Goal: Use online tool/utility: Utilize a website feature to perform a specific function

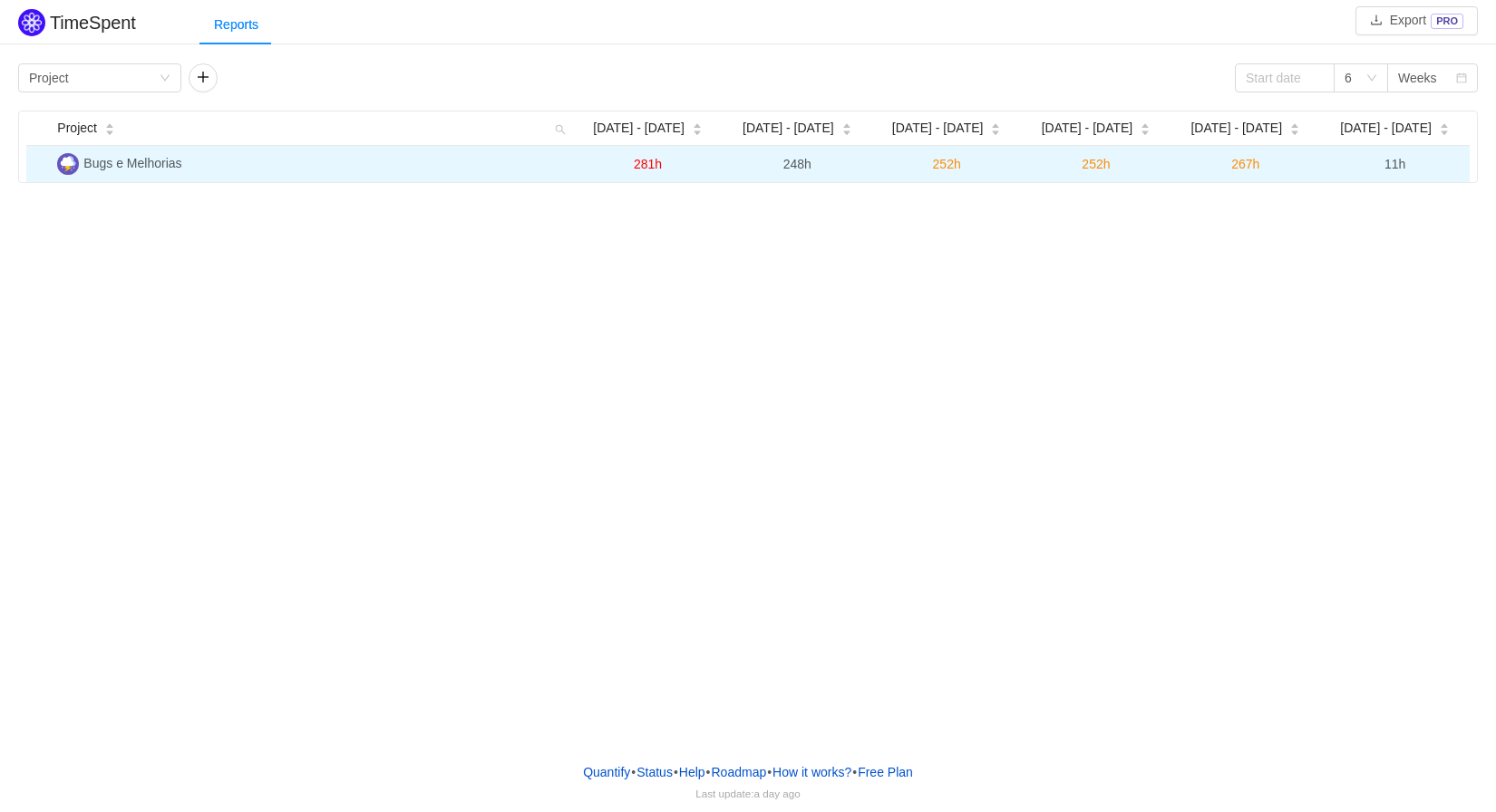
click at [517, 165] on td "Bugs e Melhorias" at bounding box center [311, 164] width 523 height 37
click at [105, 168] on span "Bugs e Melhorias" at bounding box center [133, 163] width 98 height 14
click at [135, 166] on span "Bugs e Melhorias" at bounding box center [133, 163] width 98 height 14
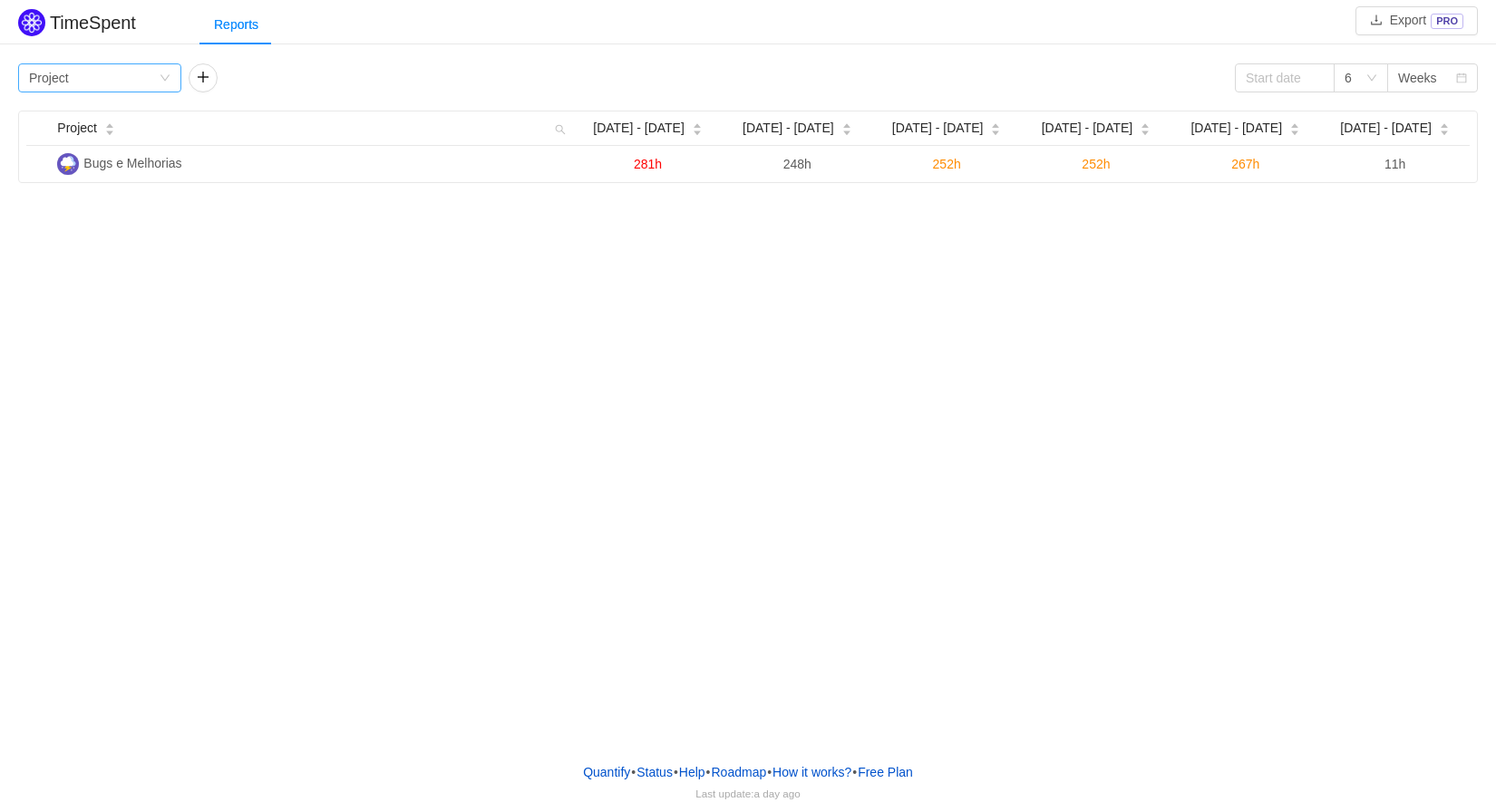
click at [165, 78] on icon "icon: down" at bounding box center [165, 78] width 11 height 11
click at [113, 139] on li "Team" at bounding box center [100, 143] width 164 height 29
click at [171, 81] on div "Group by Team" at bounding box center [100, 78] width 164 height 29
click at [105, 174] on li "Program" at bounding box center [100, 172] width 164 height 29
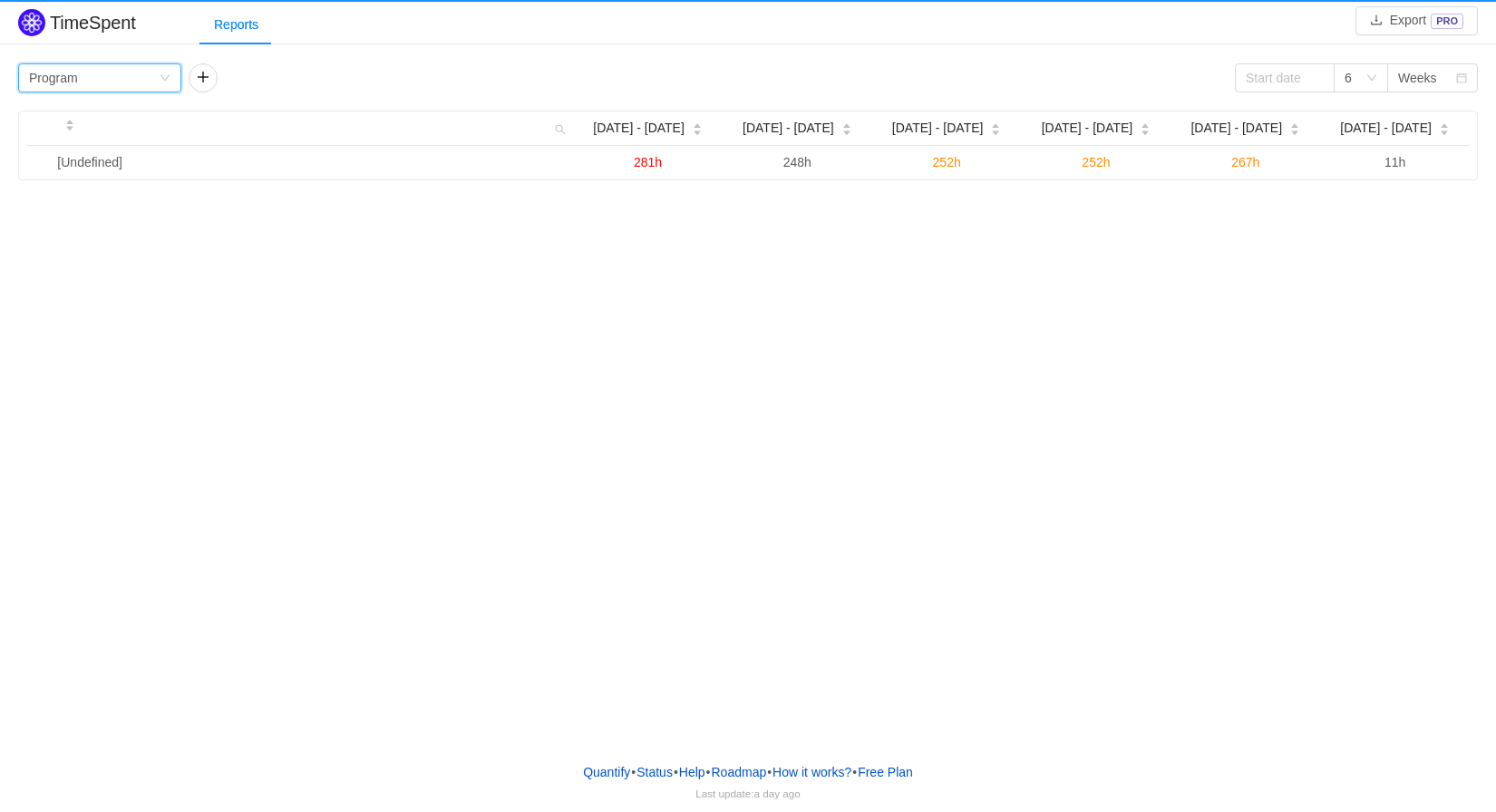
click at [162, 74] on icon "icon: down" at bounding box center [165, 78] width 11 height 11
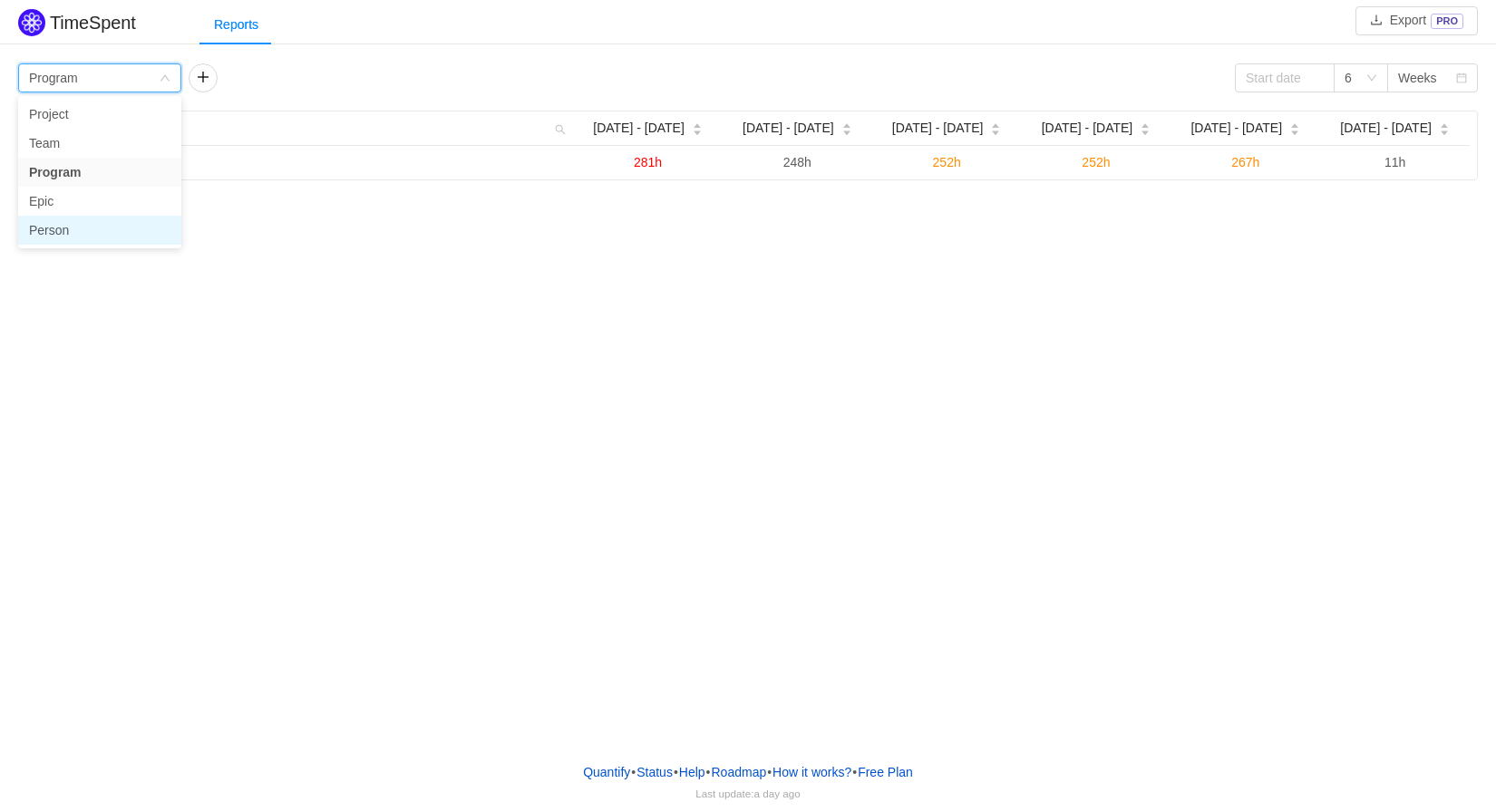
click at [62, 232] on li "Person" at bounding box center [100, 230] width 164 height 29
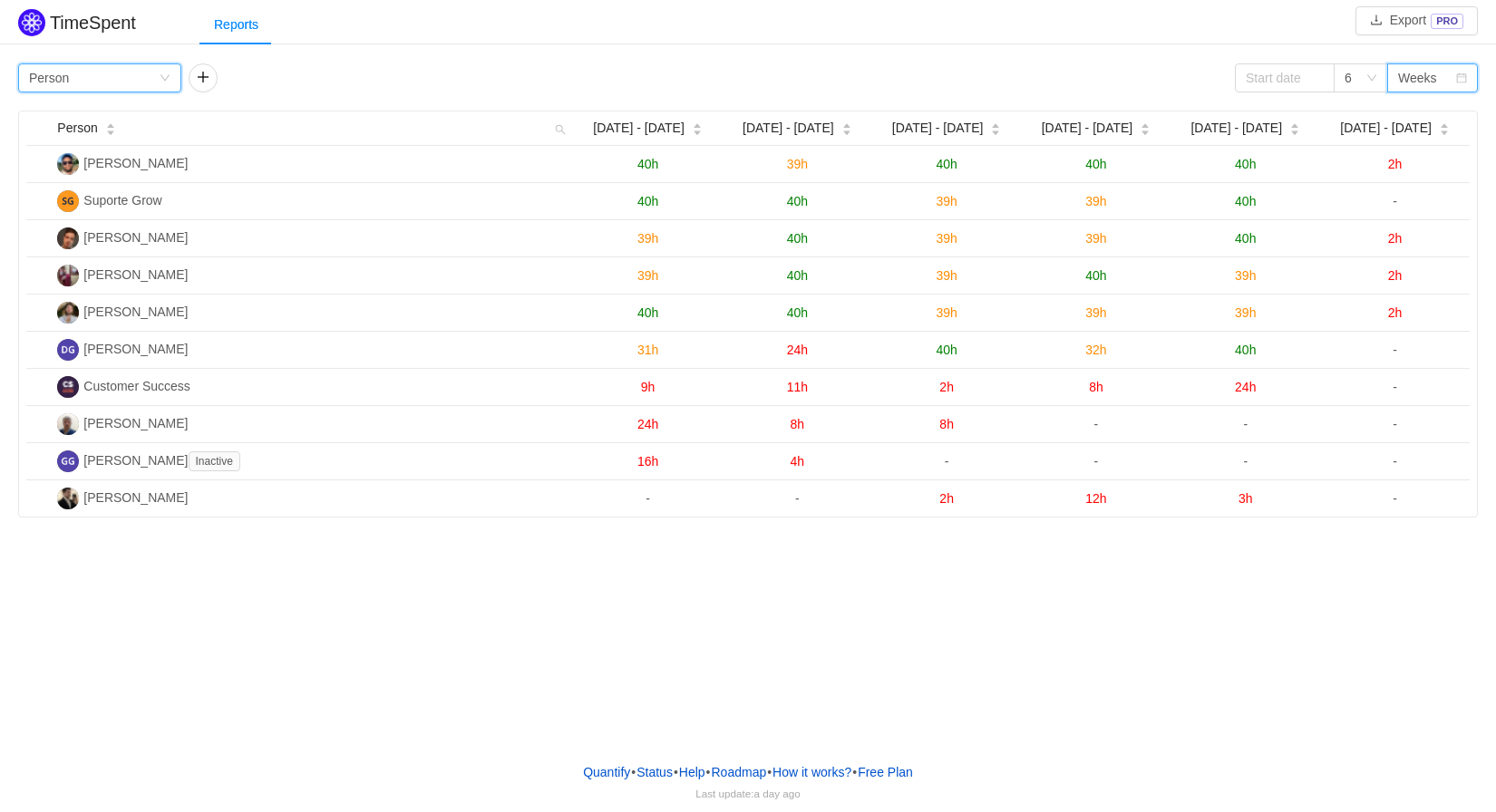
click at [1420, 74] on div "Weeks" at bounding box center [1417, 77] width 39 height 27
click at [1418, 146] on li "Months" at bounding box center [1432, 143] width 90 height 29
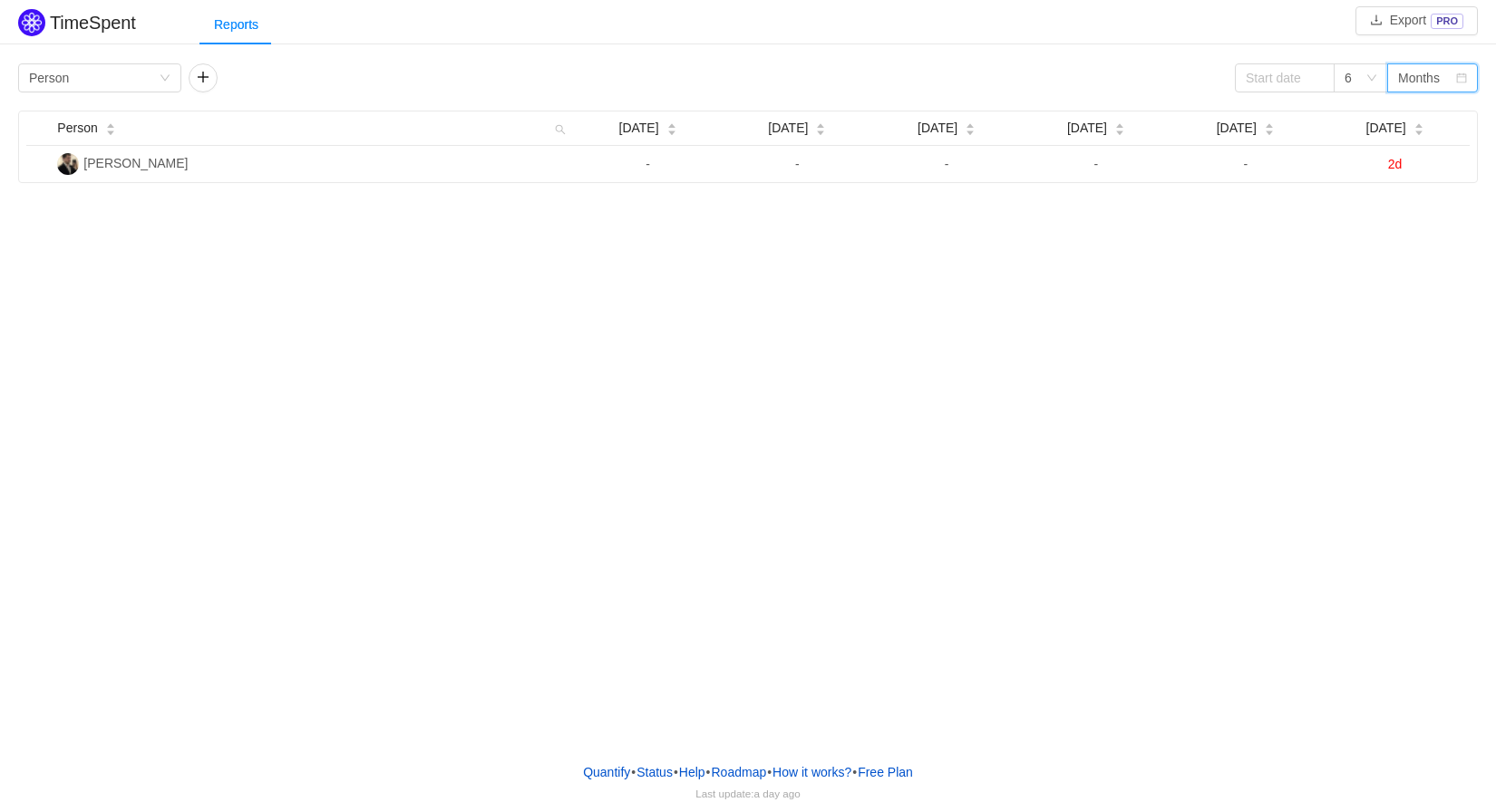
click at [1409, 85] on div "Months" at bounding box center [1419, 77] width 41 height 27
click at [1411, 107] on li "Weeks" at bounding box center [1432, 114] width 90 height 29
click at [147, 76] on div "Group by Person" at bounding box center [94, 77] width 130 height 27
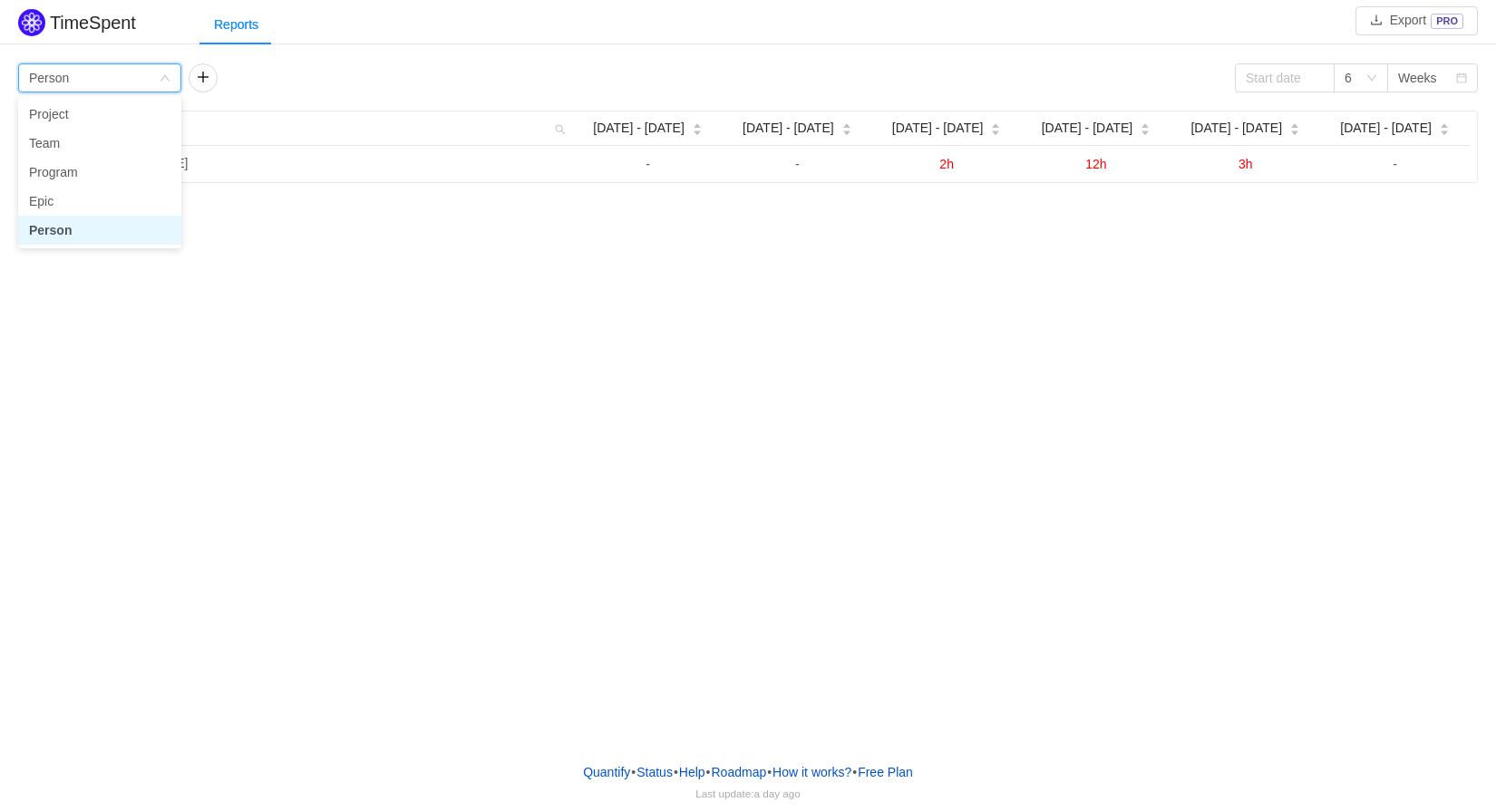
click at [49, 226] on li "Person" at bounding box center [100, 230] width 164 height 29
click at [134, 72] on div "Group by Person" at bounding box center [94, 77] width 130 height 27
click at [70, 196] on li "Epic" at bounding box center [100, 201] width 164 height 29
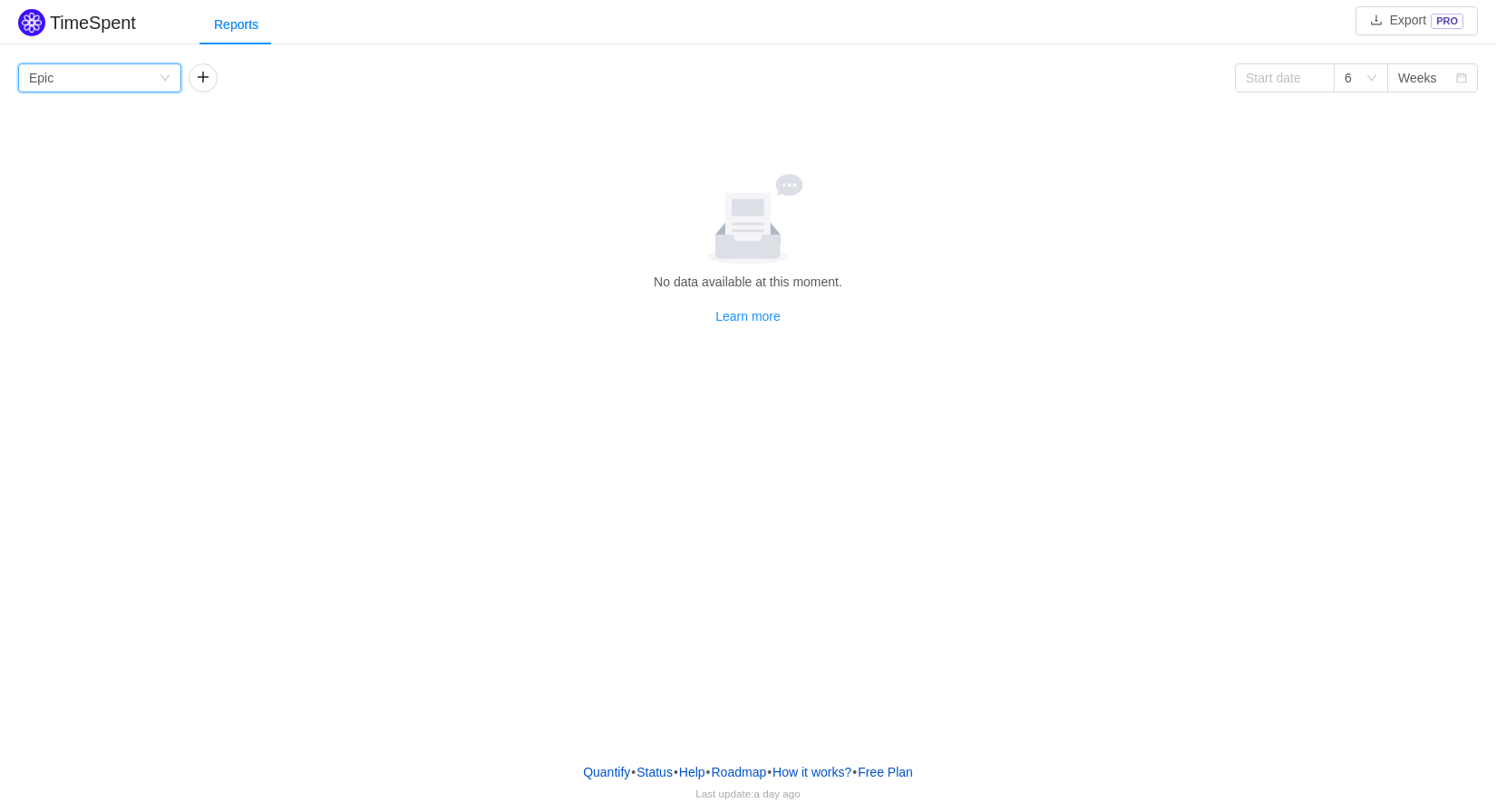
click at [145, 74] on div "Group by Epic" at bounding box center [94, 77] width 130 height 27
click at [77, 225] on li "Person" at bounding box center [100, 230] width 164 height 29
